Goal: Information Seeking & Learning: Learn about a topic

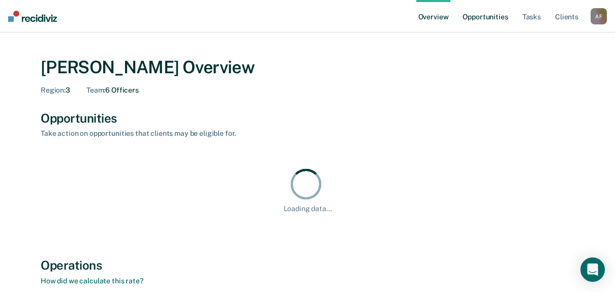
click at [495, 20] on link "Opportunities" at bounding box center [484, 16] width 49 height 33
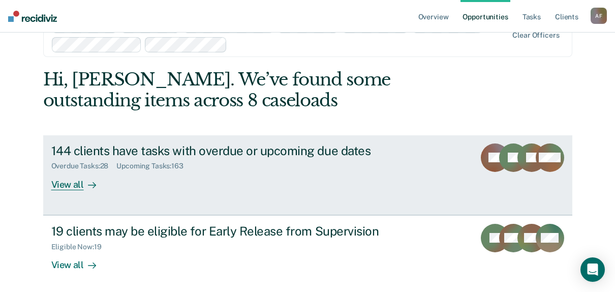
scroll to position [51, 0]
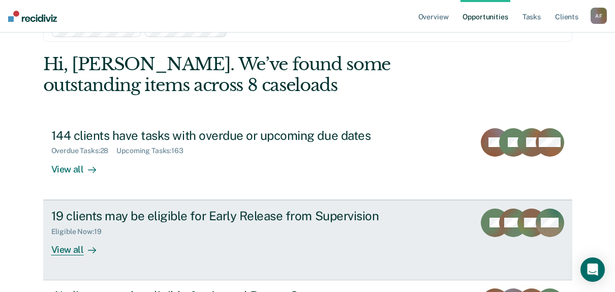
click at [338, 211] on div "19 clients may be eligible for Early Release from Supervision" at bounding box center [229, 215] width 357 height 15
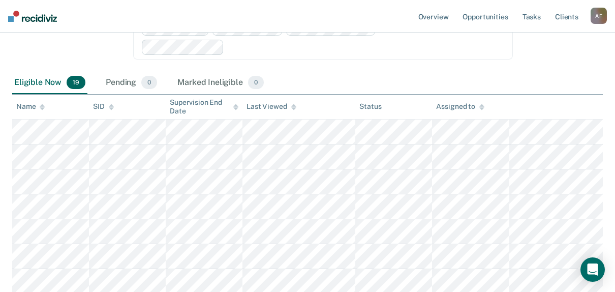
scroll to position [91, 0]
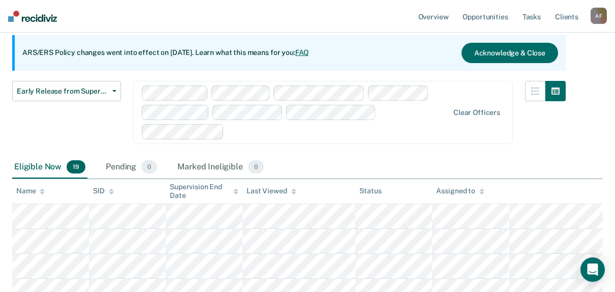
click at [448, 191] on div "Assigned to" at bounding box center [460, 190] width 48 height 9
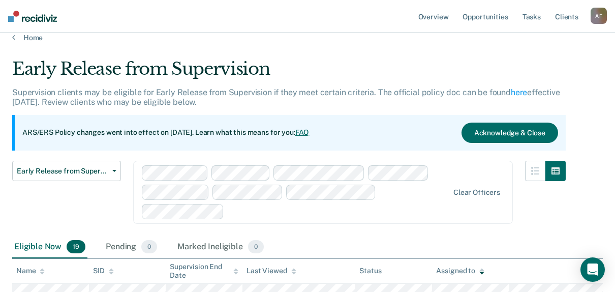
scroll to position [0, 0]
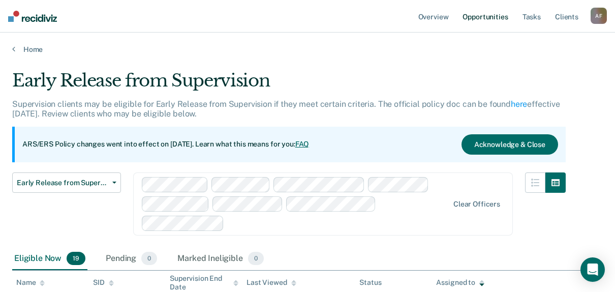
click at [495, 13] on link "Opportunities" at bounding box center [484, 16] width 49 height 33
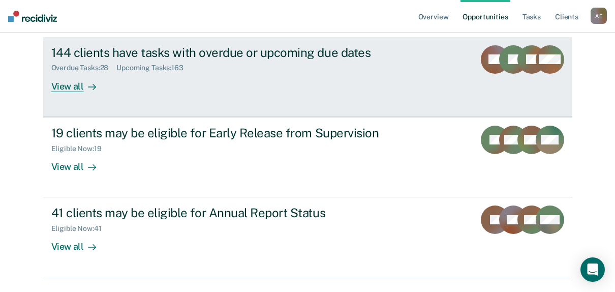
scroll to position [158, 0]
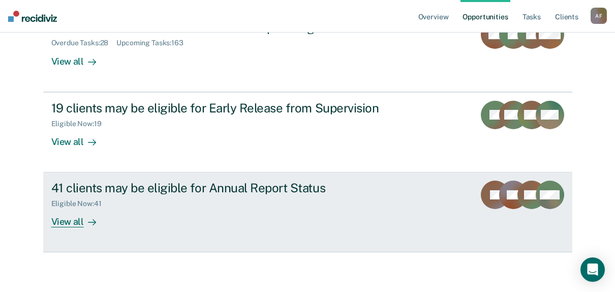
click at [359, 187] on div "41 clients may be eligible for Annual Report Status" at bounding box center [229, 187] width 357 height 15
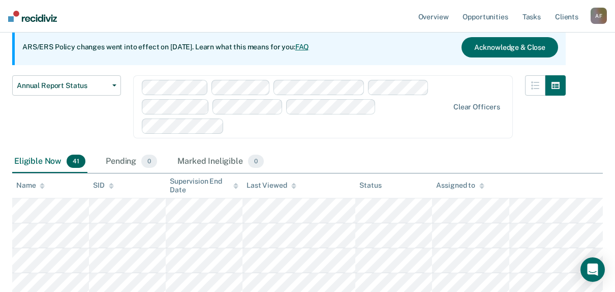
scroll to position [152, 0]
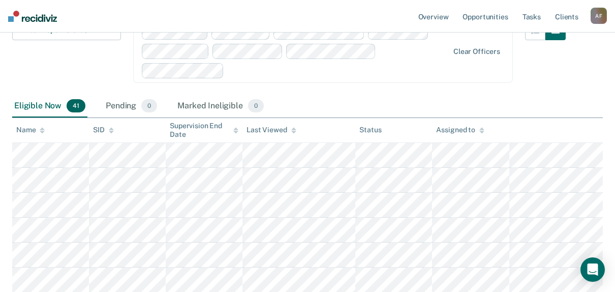
click at [468, 130] on div "Assigned to" at bounding box center [460, 129] width 48 height 9
drag, startPoint x: 578, startPoint y: 78, endPoint x: 599, endPoint y: 105, distance: 34.0
click at [599, 105] on div "Eligible Now 41 Pending 0 Marked Ineligible 0" at bounding box center [307, 106] width 590 height 23
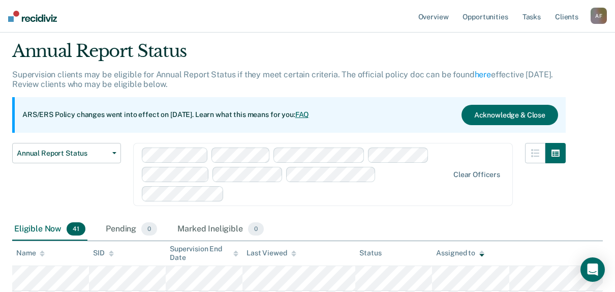
scroll to position [0, 0]
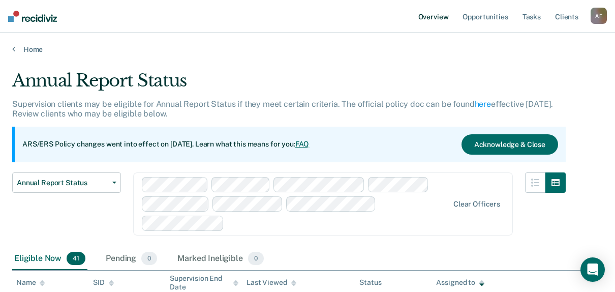
click at [442, 15] on link "Overview" at bounding box center [433, 16] width 35 height 33
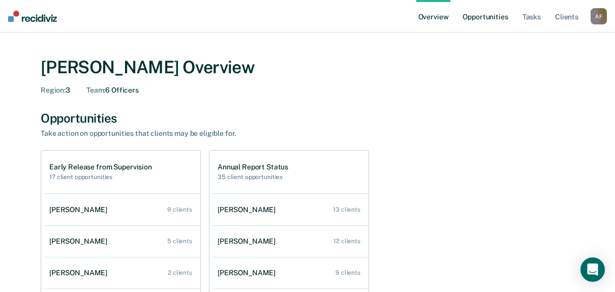
click at [500, 19] on link "Opportunities" at bounding box center [484, 16] width 49 height 33
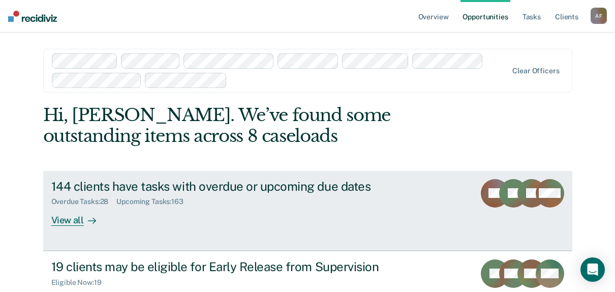
scroll to position [51, 0]
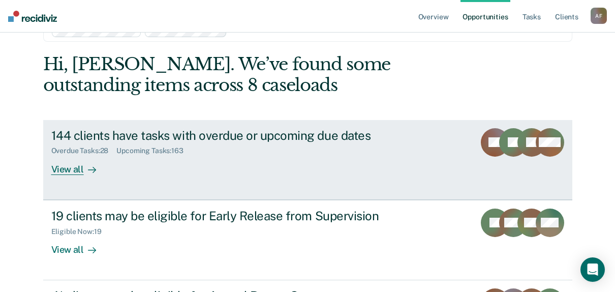
click at [245, 148] on div "Overdue Tasks : 28 Upcoming Tasks : 163" at bounding box center [229, 148] width 357 height 13
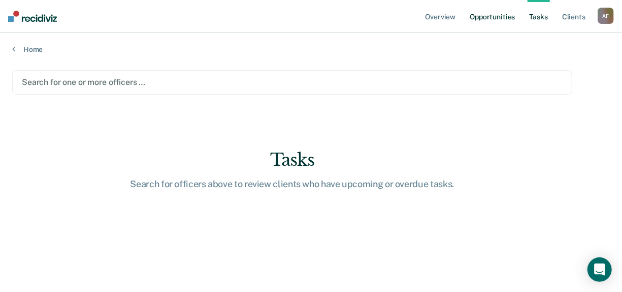
click at [487, 16] on link "Opportunities" at bounding box center [492, 16] width 49 height 33
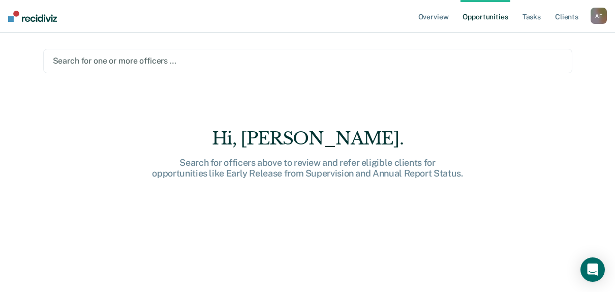
click at [154, 71] on div "Search for one or more officers …" at bounding box center [307, 61] width 529 height 24
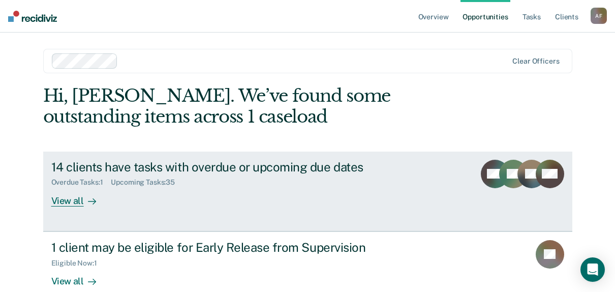
click at [269, 177] on div "Overdue Tasks : 1 Upcoming Tasks : 35" at bounding box center [229, 180] width 357 height 13
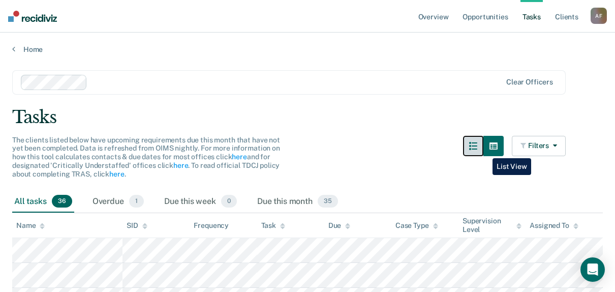
click at [483, 150] on button "button" at bounding box center [473, 146] width 20 height 20
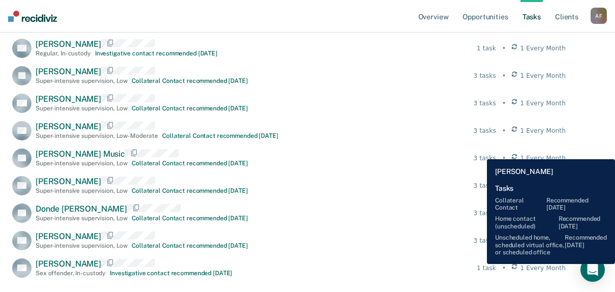
scroll to position [406, 0]
